Goal: Task Accomplishment & Management: Manage account settings

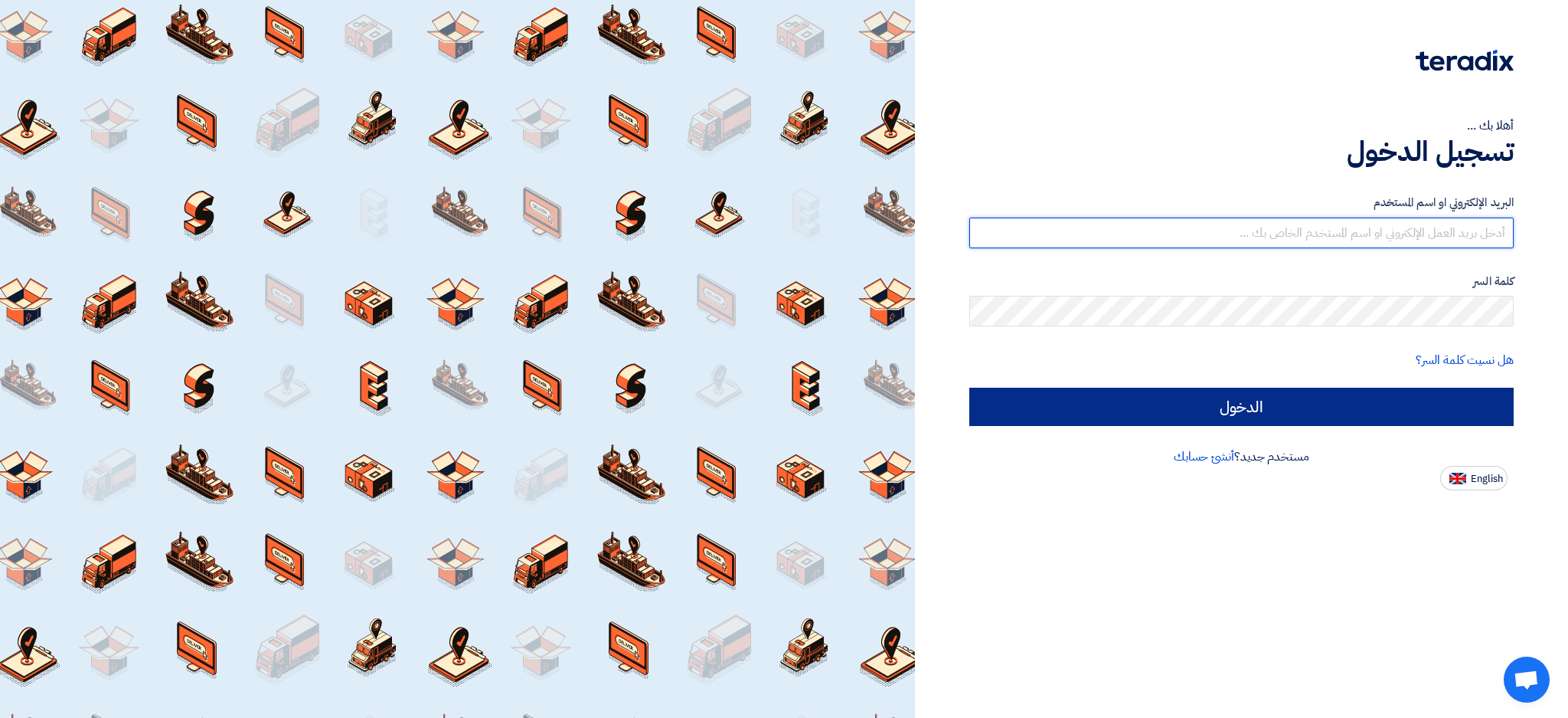
type input "[EMAIL_ADDRESS][DOMAIN_NAME]"
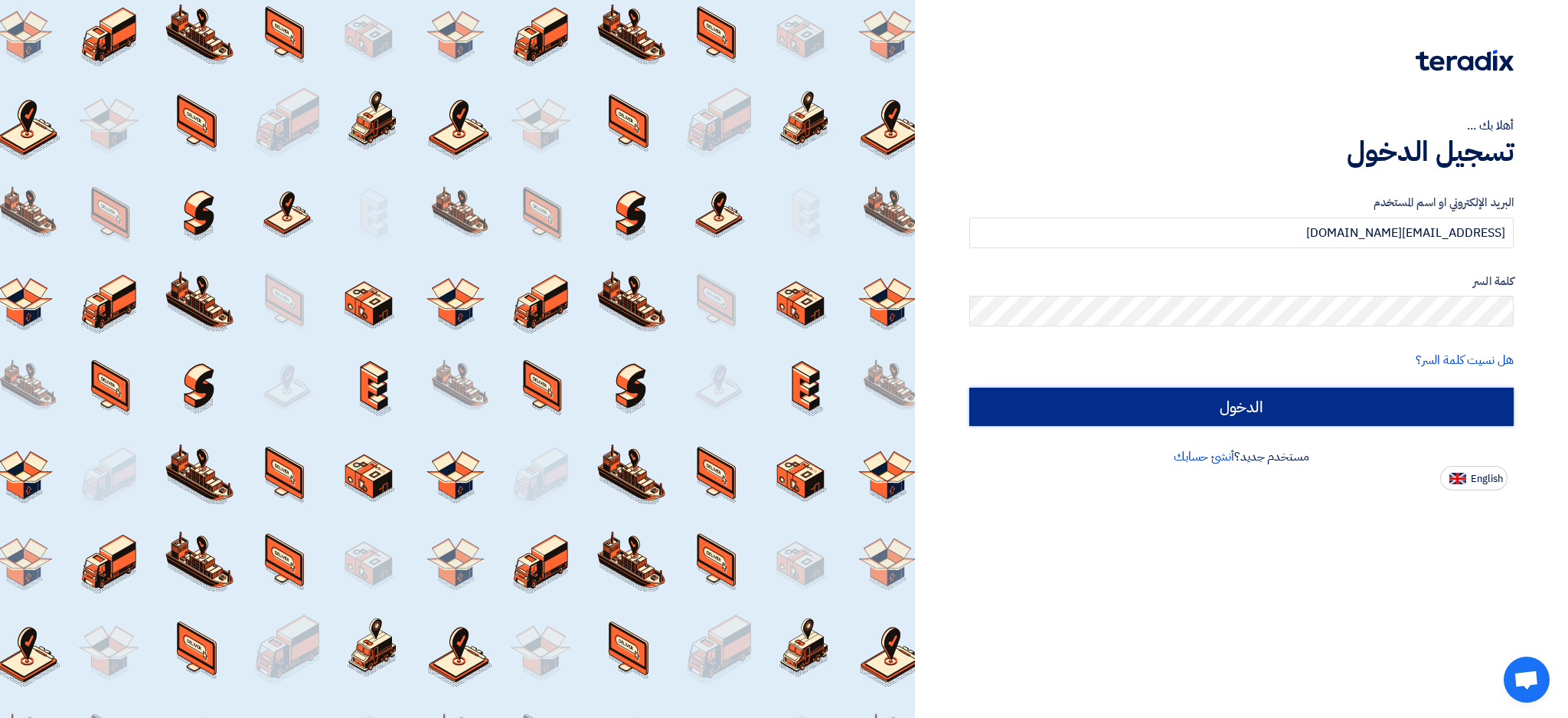
click at [1172, 411] on input "الدخول" at bounding box center [1241, 406] width 545 height 38
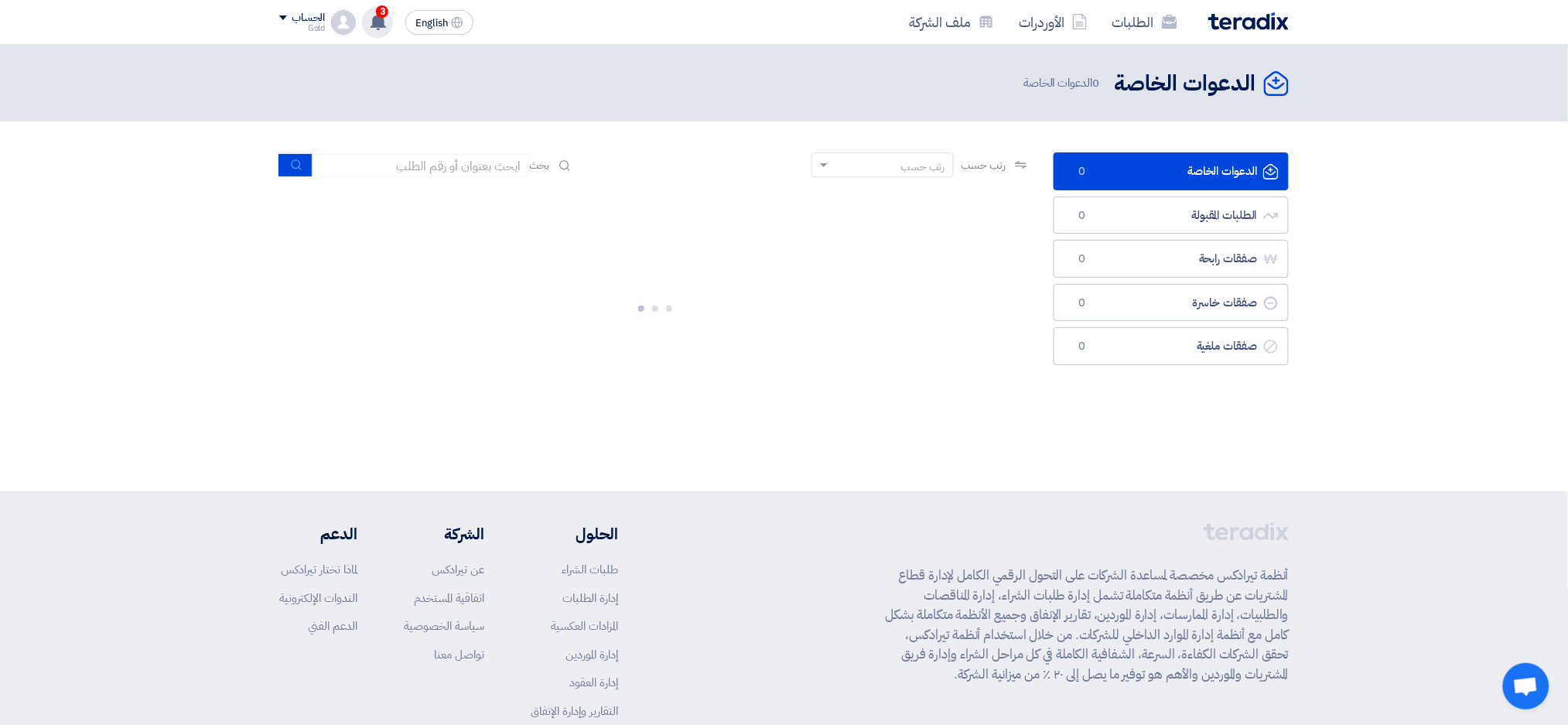
click at [380, 21] on use at bounding box center [378, 21] width 16 height 17
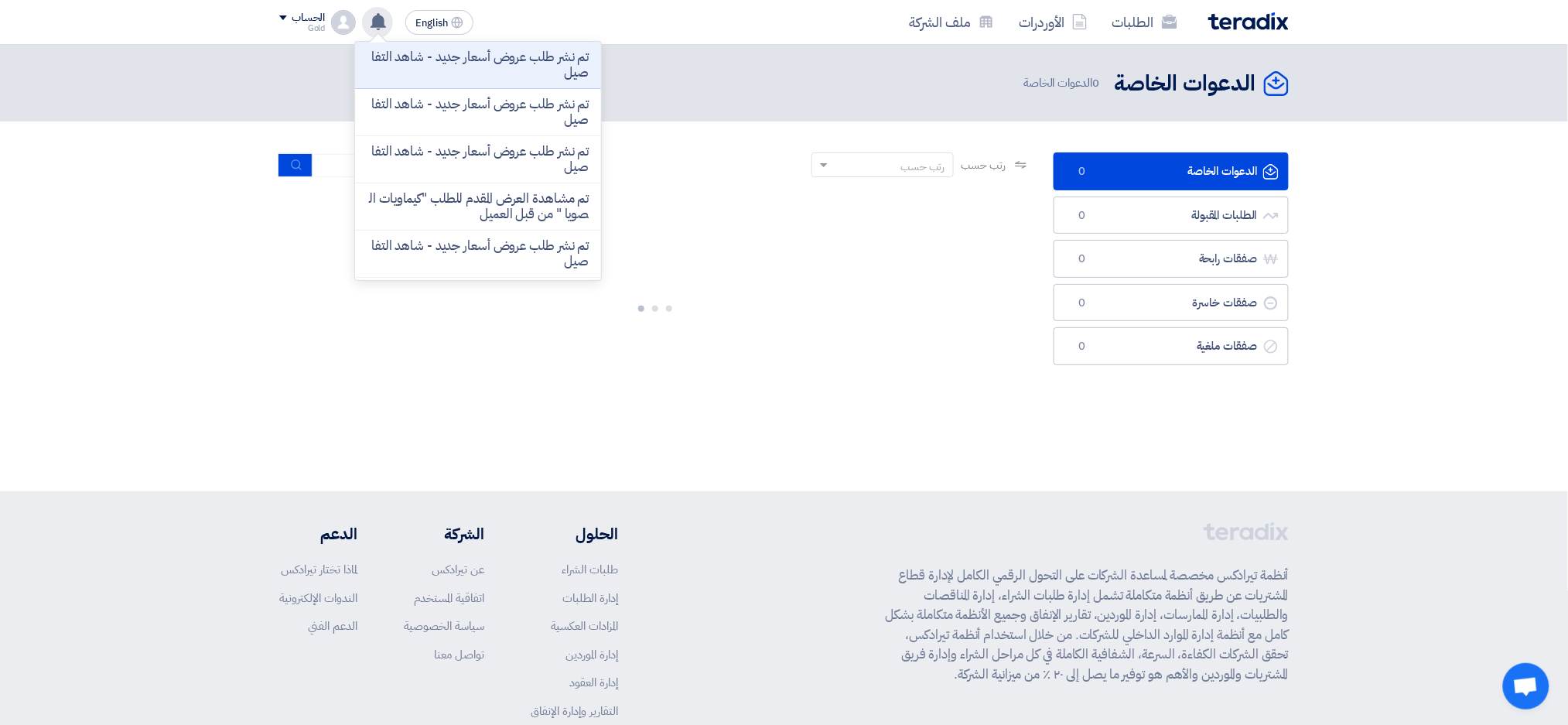
click at [380, 21] on use at bounding box center [378, 21] width 16 height 17
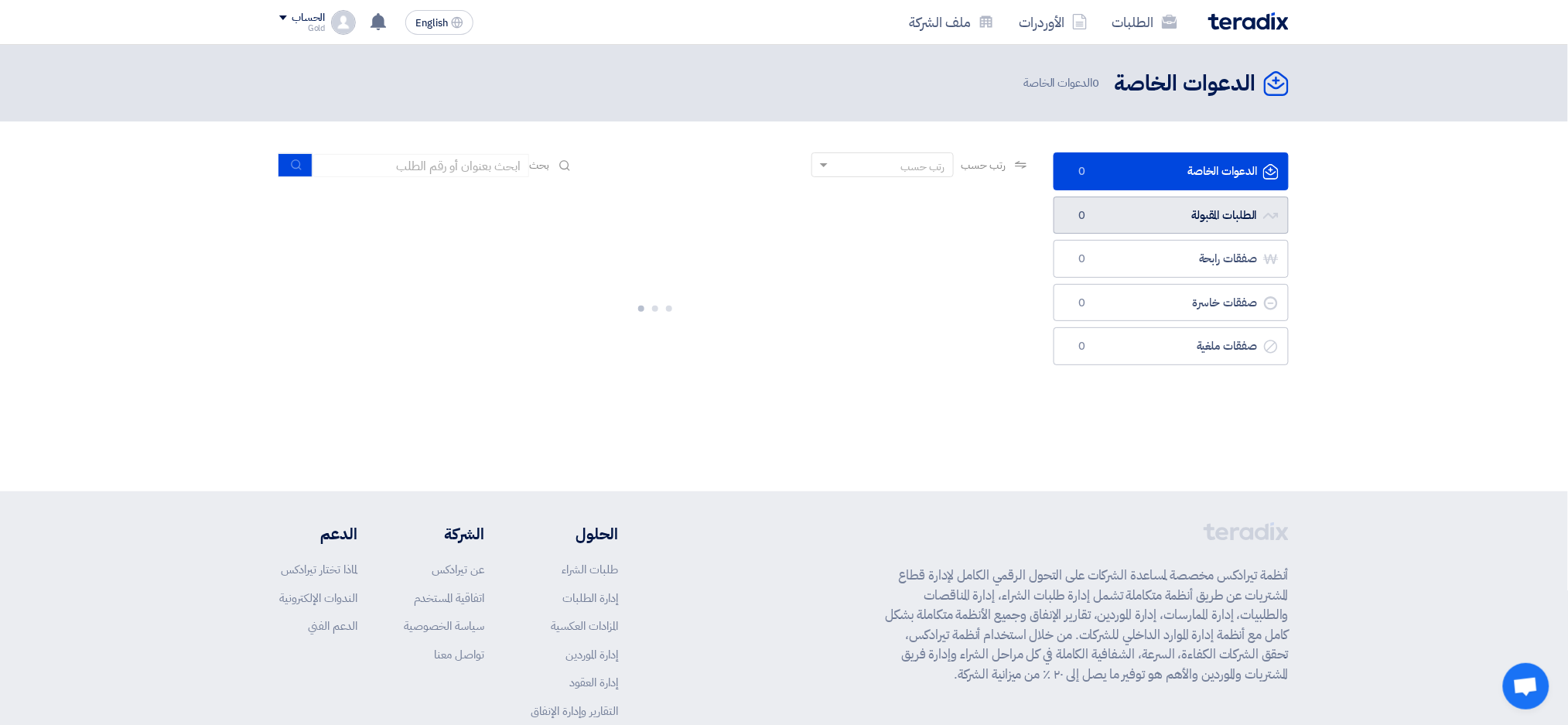
click at [1092, 208] on link "الطلبات المقبولة الطلبات المقبولة 0" at bounding box center [1171, 215] width 235 height 38
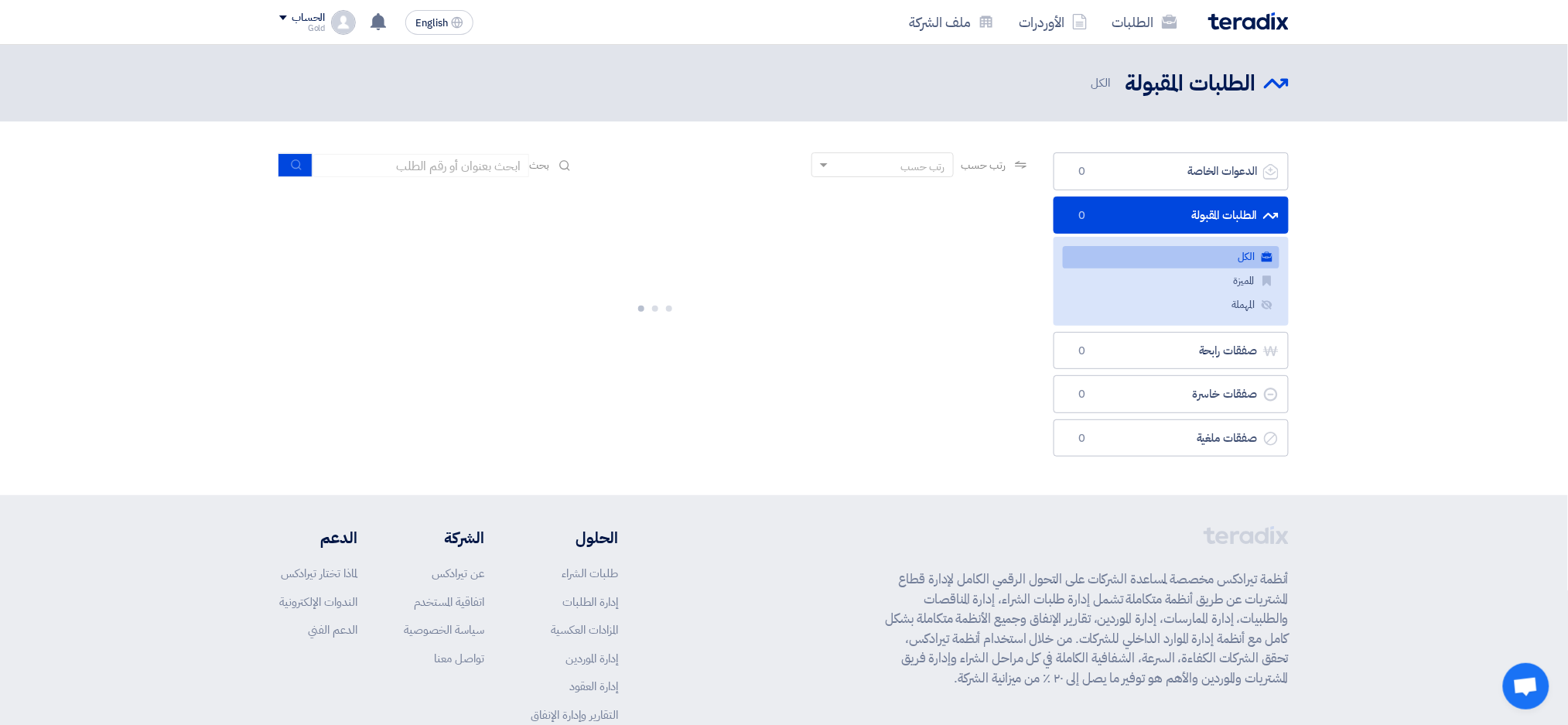
click at [1135, 320] on ul "الكل الكل المميزة المميزة المهملة المهملة" at bounding box center [1171, 280] width 235 height 88
click at [1152, 201] on link "الطلبات المقبولة الطلبات المقبولة 0" at bounding box center [1171, 215] width 235 height 38
click at [1152, 174] on link "الدعوات الخاصة الدعوات الخاصة 0" at bounding box center [1171, 171] width 235 height 38
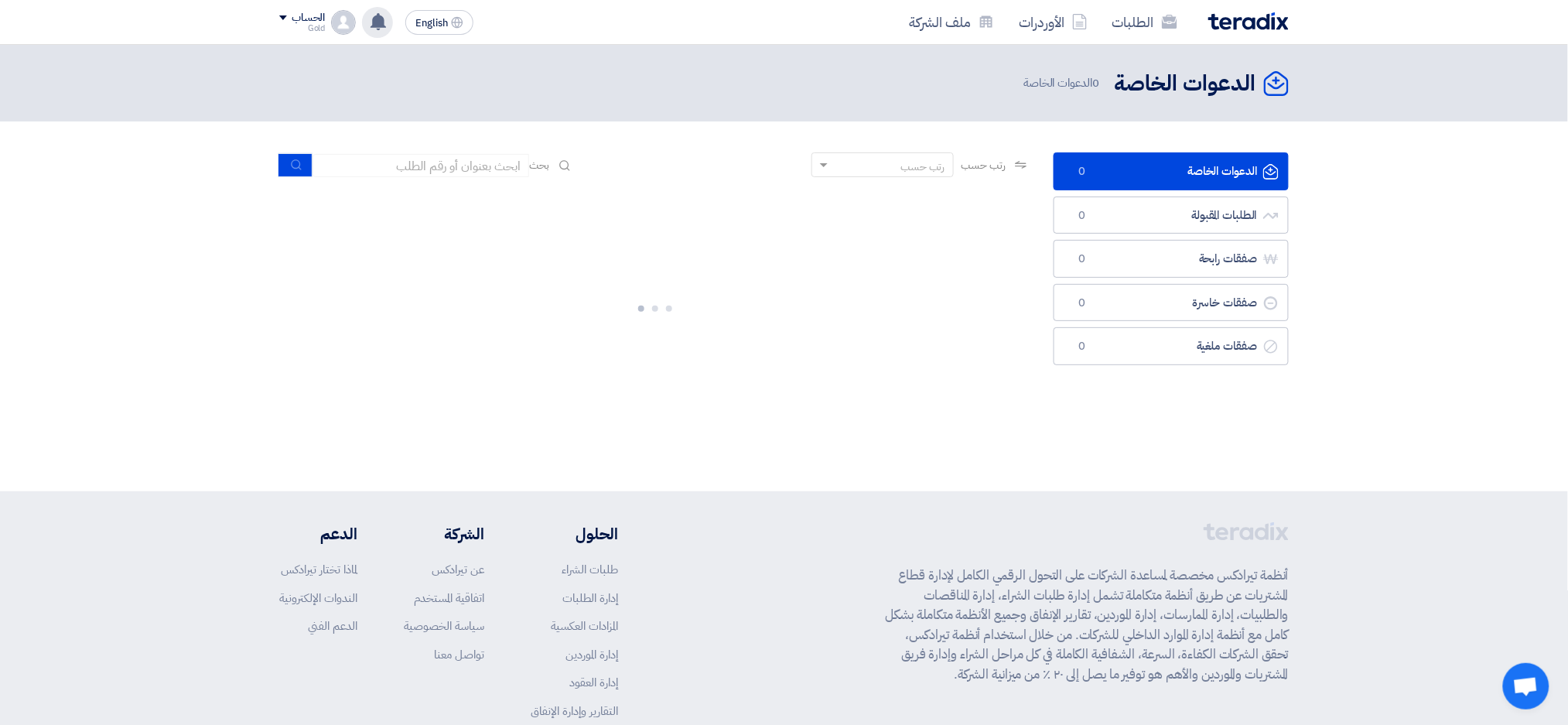
click at [362, 28] on app-header-notification-menu "تم نشر طلب عروض أسعار جديد - شاهد التفاصيل 1 hours ago تم نشر طلب عروض أسعار جد…" at bounding box center [378, 21] width 43 height 31
click at [368, 24] on div "تم نشر طلب عروض أسعار جديد - شاهد التفاصيل 1 hours ago تم نشر طلب عروض أسعار جد…" at bounding box center [377, 21] width 31 height 31
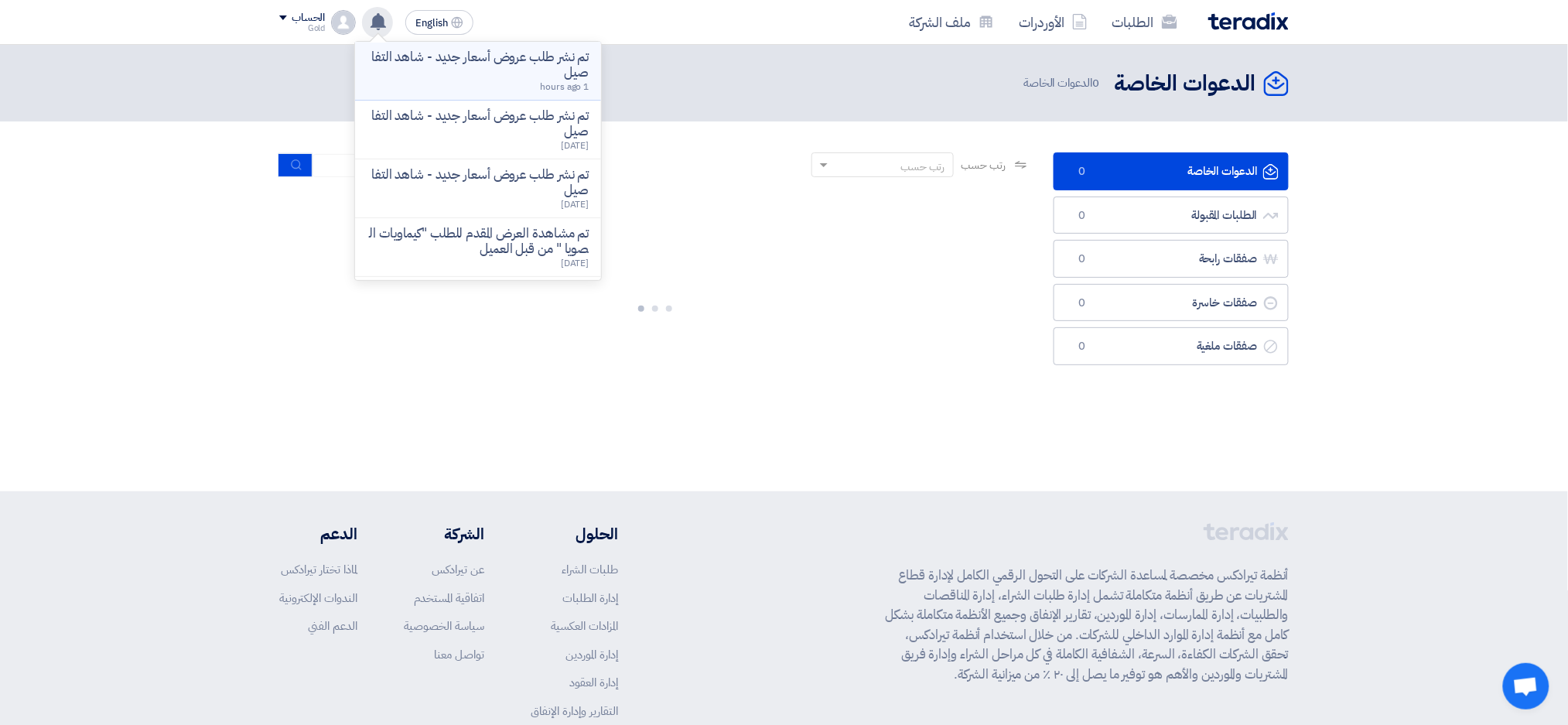
click at [391, 62] on p "تم نشر طلب عروض أسعار جديد - شاهد التفاصيل" at bounding box center [478, 64] width 221 height 31
